Goal: Use online tool/utility: Utilize a website feature to perform a specific function

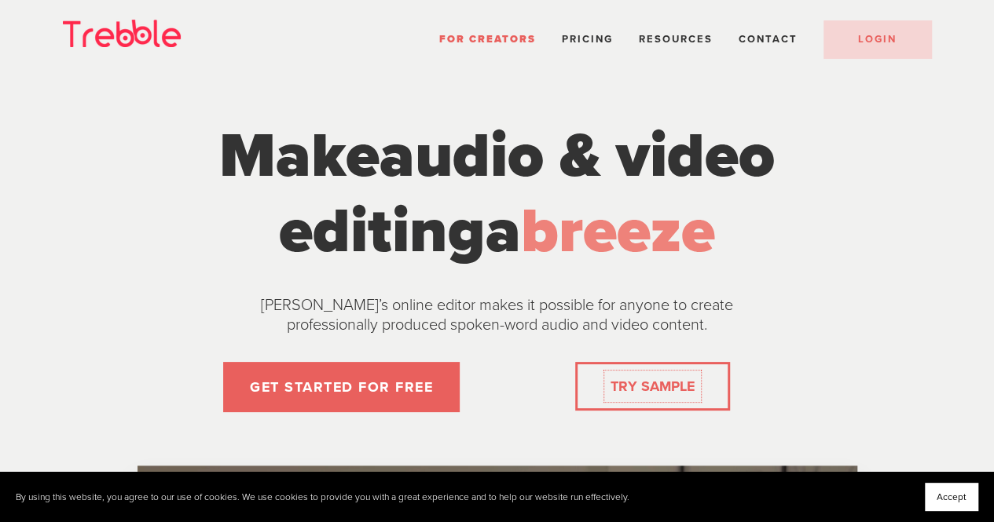
click at [619, 382] on link "TRY SAMPLE" at bounding box center [652, 386] width 97 height 31
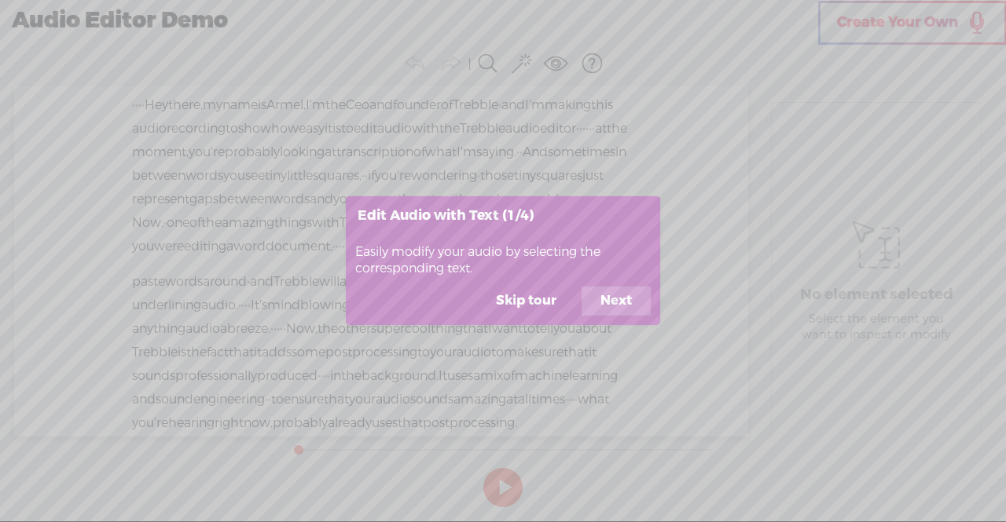
click at [610, 300] on button "Next" at bounding box center [615, 301] width 69 height 30
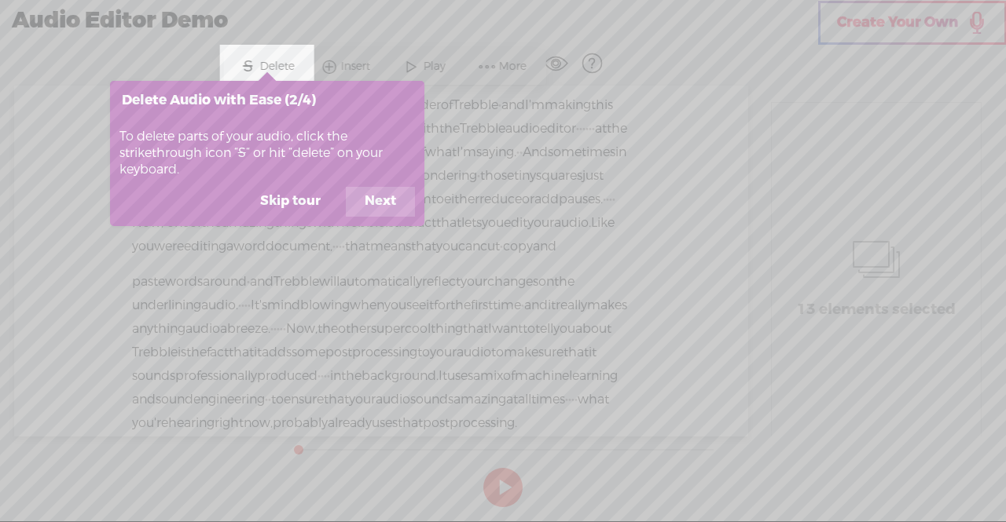
click at [385, 198] on button "Next" at bounding box center [380, 202] width 69 height 30
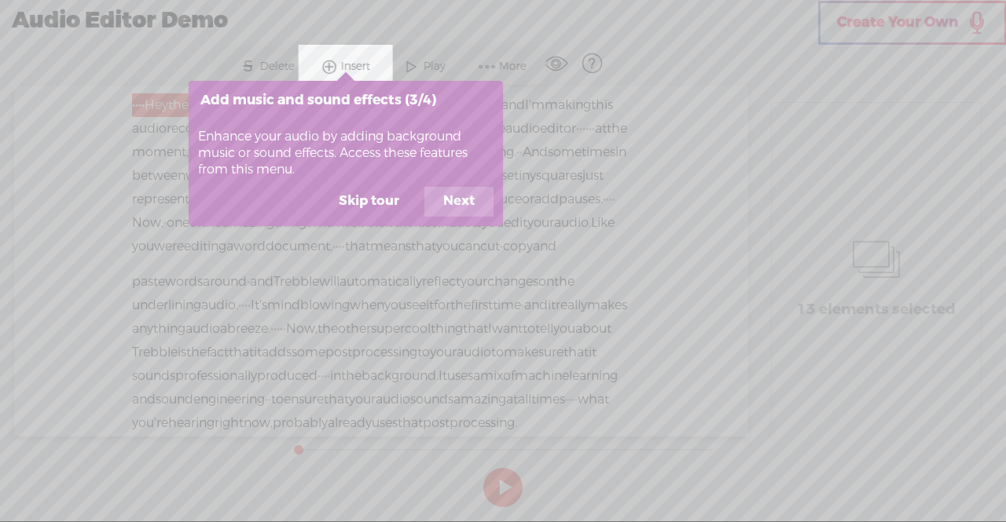
click at [462, 206] on button "Next" at bounding box center [458, 202] width 69 height 30
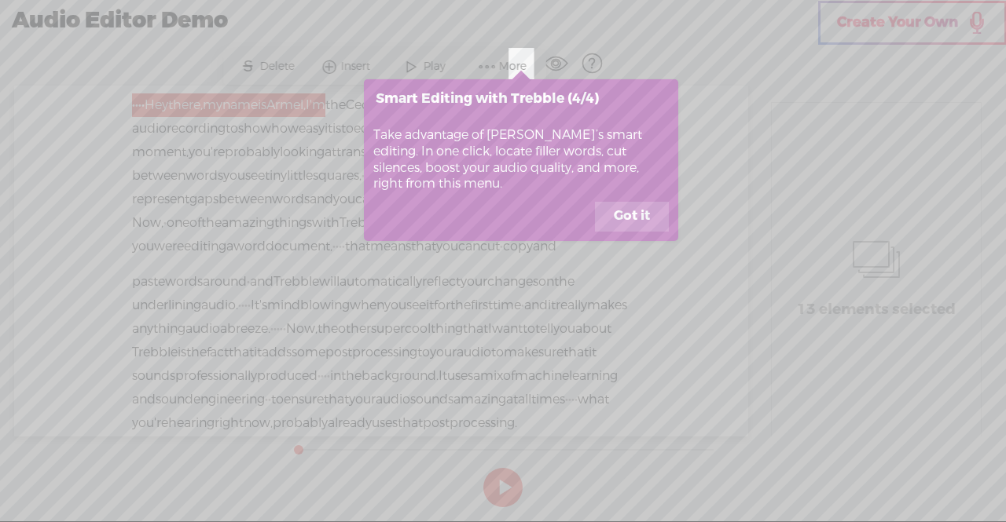
click at [641, 224] on button "Got it" at bounding box center [632, 217] width 74 height 30
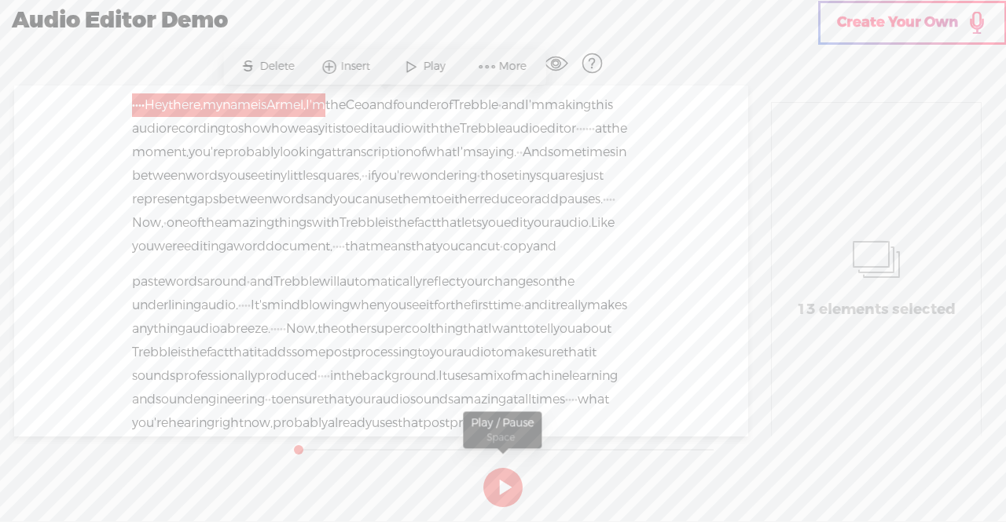
click at [496, 493] on button at bounding box center [502, 487] width 39 height 39
click at [517, 482] on button at bounding box center [502, 487] width 39 height 39
